Goal: Task Accomplishment & Management: Manage account settings

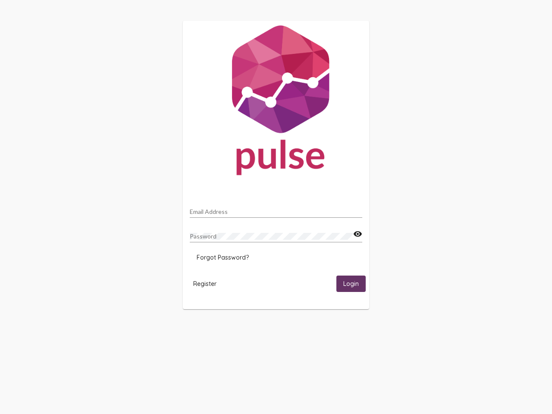
click at [276, 209] on input "Email Address" at bounding box center [276, 211] width 172 height 7
click at [357, 234] on mat-icon "visibility" at bounding box center [357, 234] width 9 height 10
click at [222, 257] on span "Forgot Password?" at bounding box center [223, 257] width 52 height 8
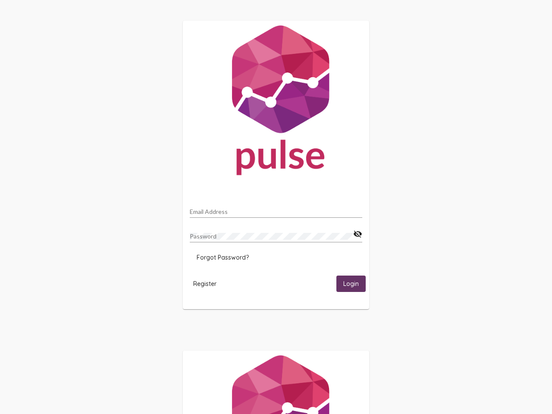
click at [205, 283] on html "Email Address Password visibility_off Forgot Password? Register Login" at bounding box center [276, 279] width 552 height 558
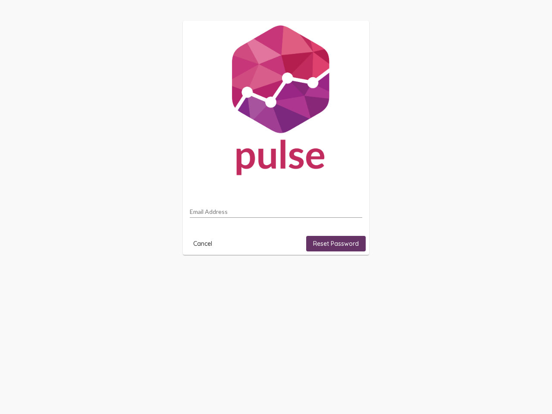
click at [351, 275] on html "Email Address Cancel Reset Password" at bounding box center [276, 137] width 552 height 275
